Goal: Task Accomplishment & Management: Use online tool/utility

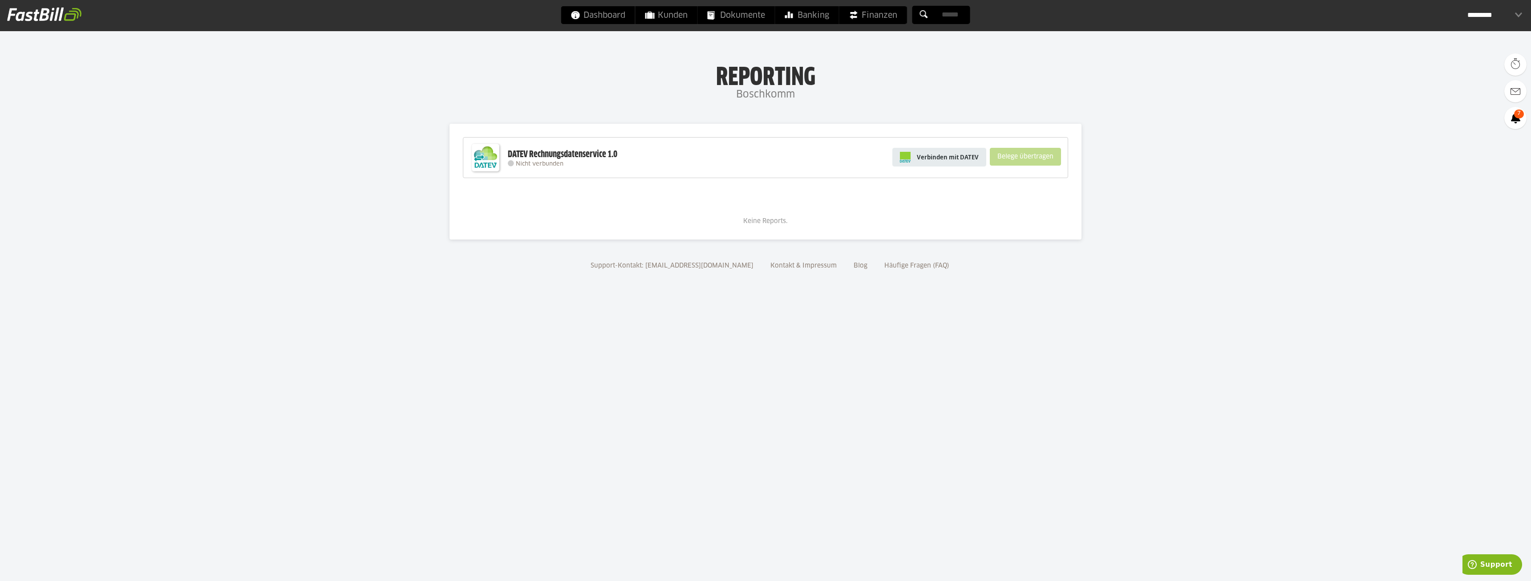
click at [936, 152] on link "Verbinden mit DATEV" at bounding box center [940, 157] width 94 height 19
click at [941, 155] on span "Verbinden mit DATEV" at bounding box center [948, 157] width 62 height 9
